Goal: Task Accomplishment & Management: Complete application form

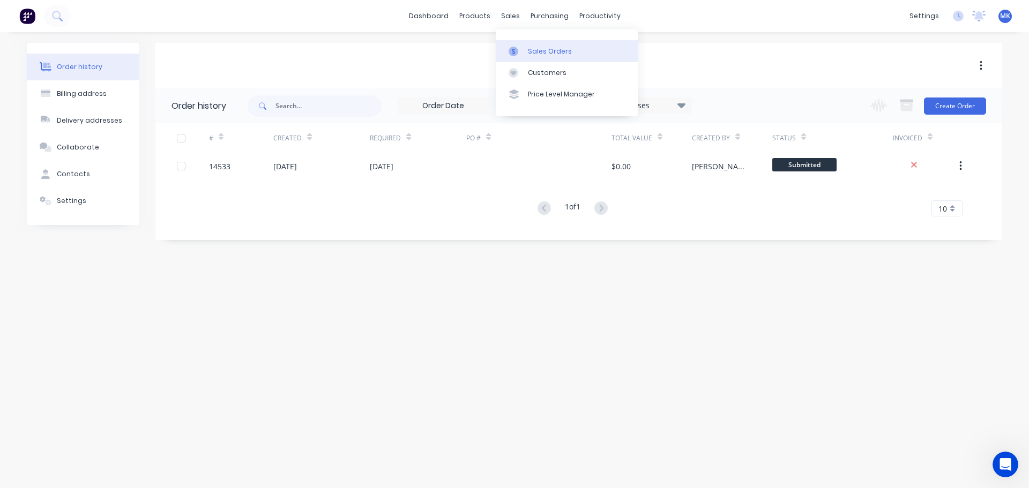
click at [522, 42] on link "Sales Orders" at bounding box center [567, 50] width 142 height 21
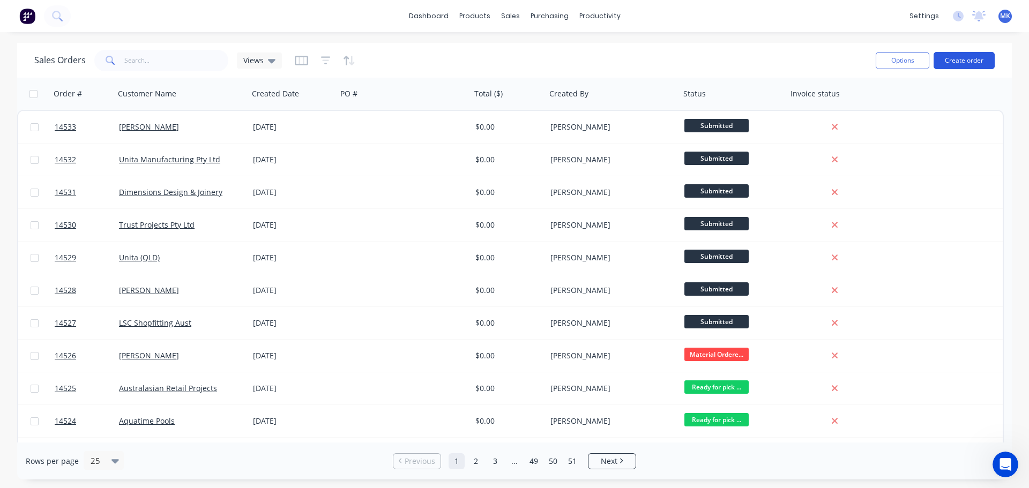
click at [968, 55] on button "Create order" at bounding box center [963, 60] width 61 height 17
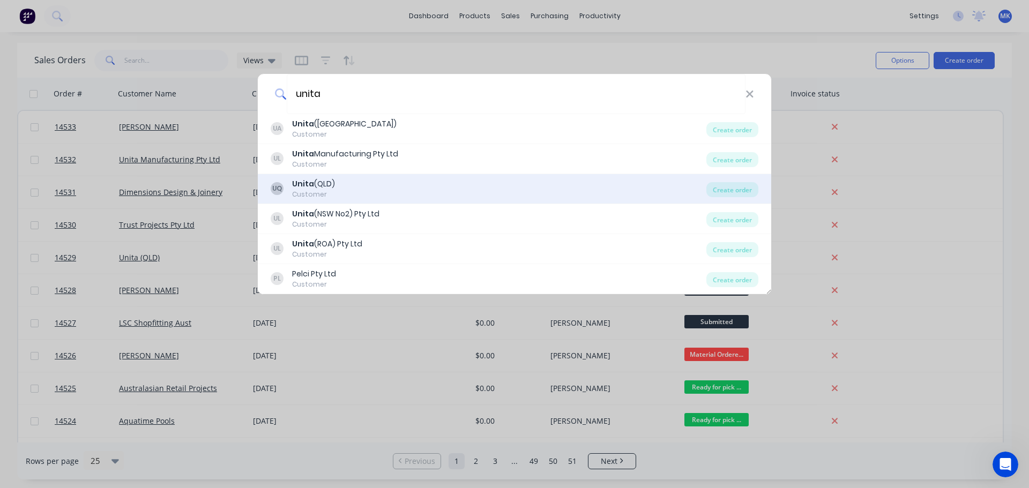
type input "unita"
click at [413, 184] on div "UQ Unita (QLD) Customer" at bounding box center [489, 188] width 436 height 21
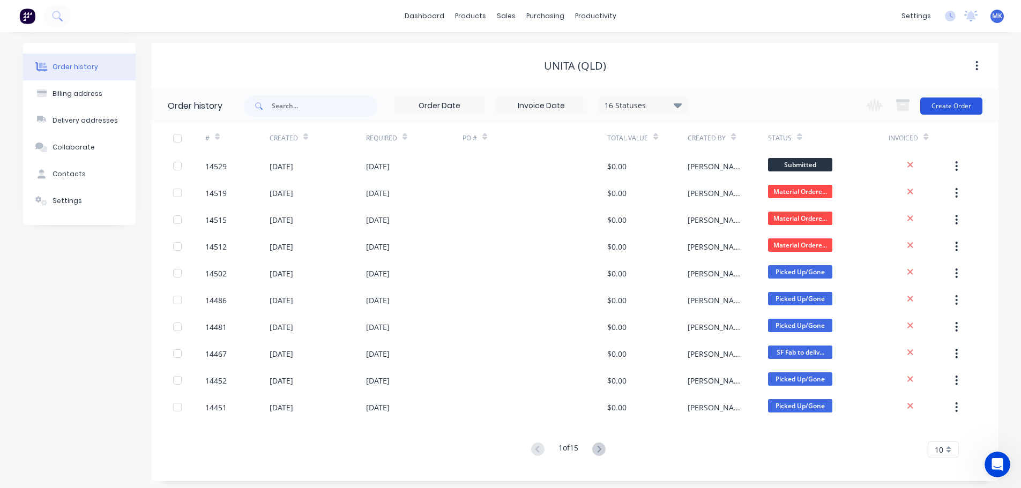
click at [966, 104] on button "Create Order" at bounding box center [951, 106] width 62 height 17
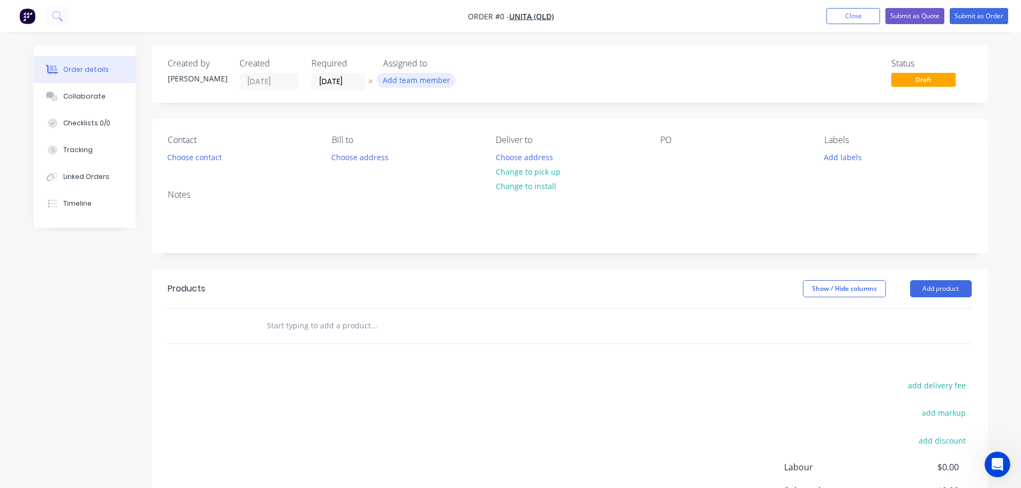
click at [434, 83] on button "Add team member" at bounding box center [416, 80] width 79 height 14
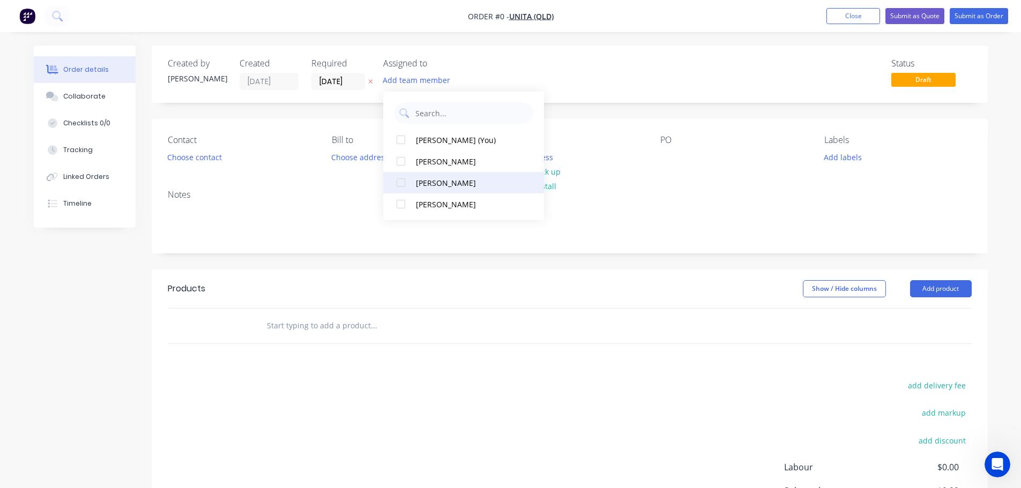
click at [436, 185] on div "[PERSON_NAME]" at bounding box center [469, 182] width 107 height 11
click at [196, 154] on div "Order details Collaborate Checklists 0/0 Tracking Linked Orders Timeline Order …" at bounding box center [510, 332] width 975 height 572
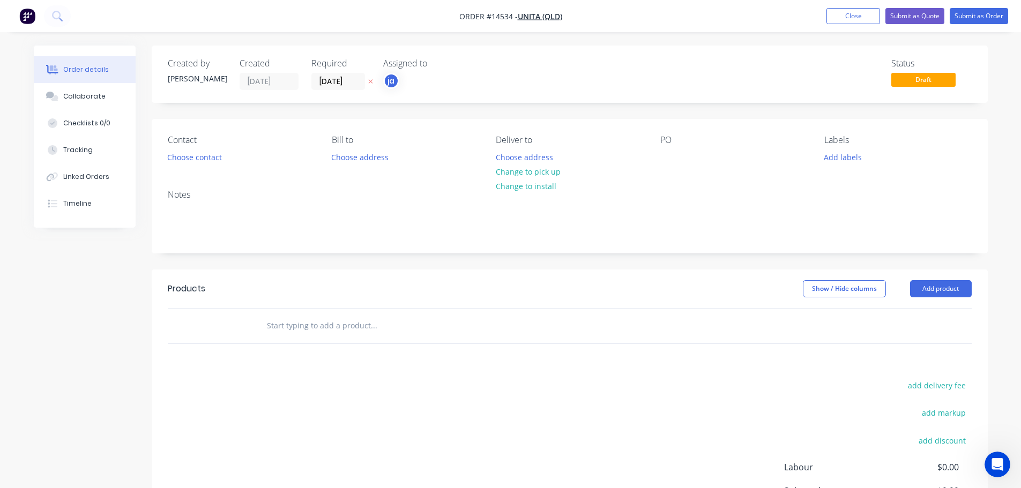
click at [201, 166] on div "Contact Choose contact [PERSON_NAME] to Choose address Deliver to Choose addres…" at bounding box center [570, 150] width 836 height 62
click at [202, 161] on button "Choose contact" at bounding box center [194, 156] width 66 height 14
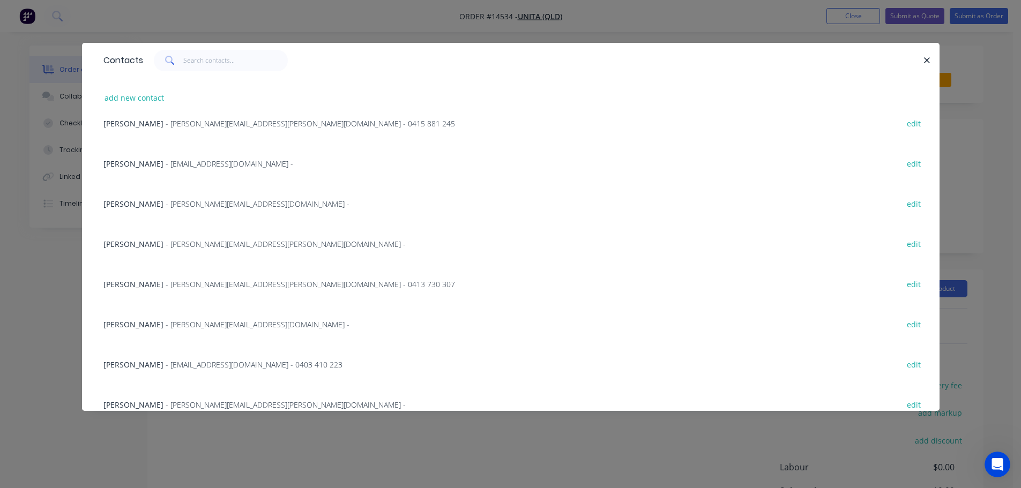
scroll to position [107, 0]
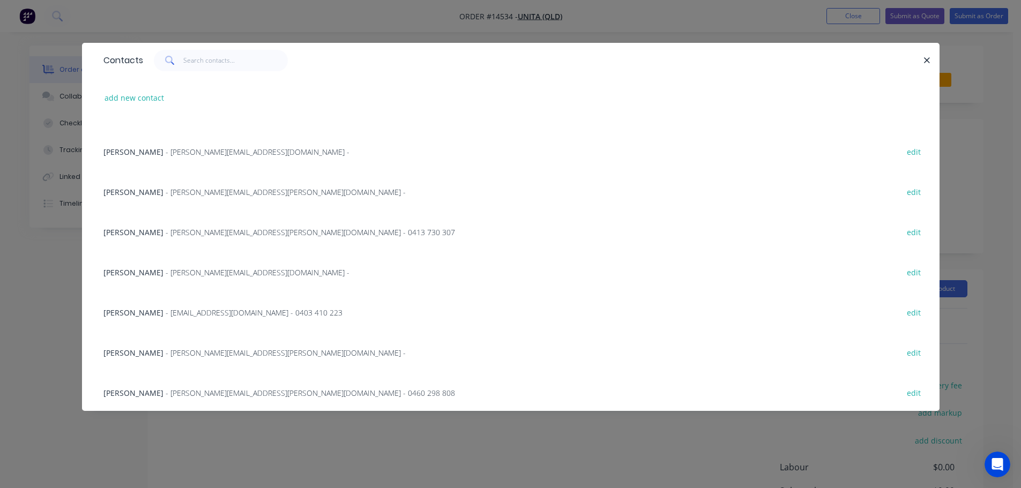
click at [175, 272] on span "- [PERSON_NAME][EMAIL_ADDRESS][DOMAIN_NAME] -" at bounding box center [258, 272] width 184 height 10
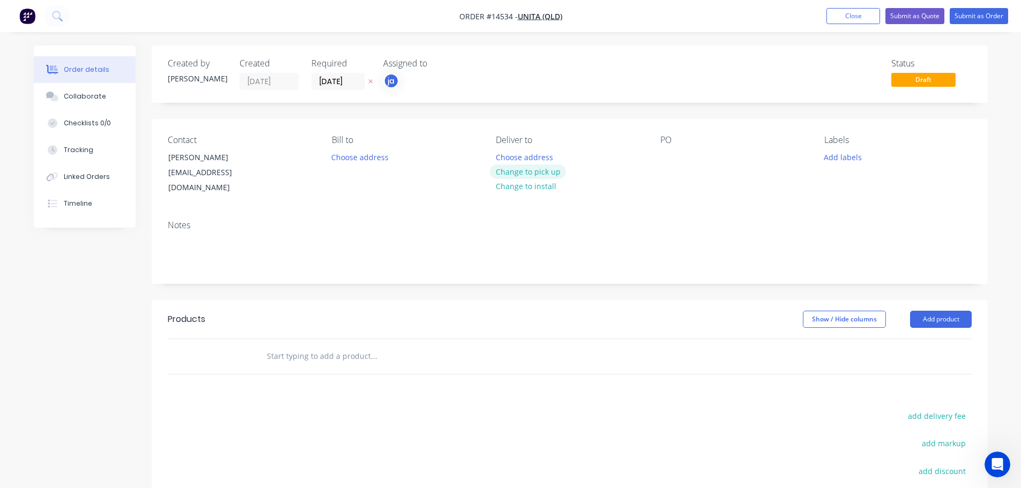
click at [542, 173] on button "Change to pick up" at bounding box center [528, 171] width 76 height 14
click at [841, 155] on button "Add labels" at bounding box center [842, 156] width 49 height 14
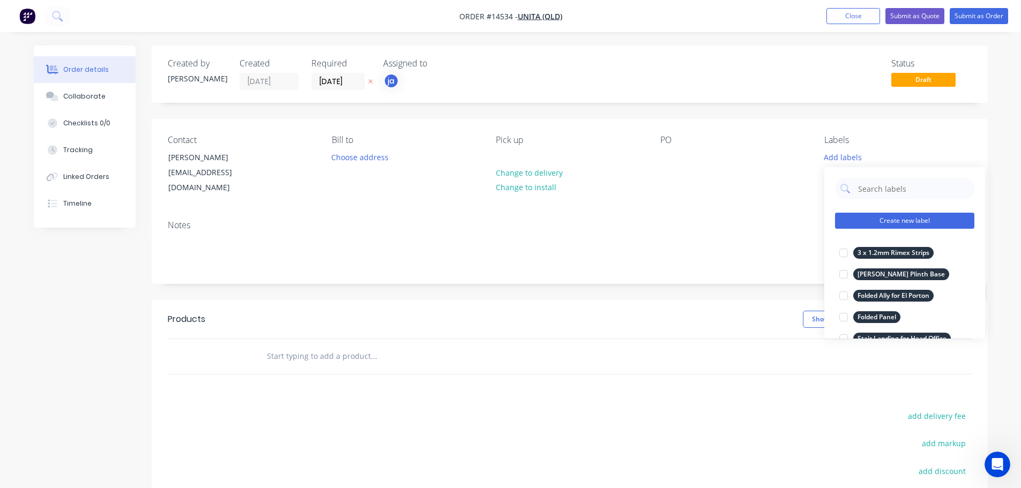
click at [903, 225] on button "Create new label" at bounding box center [904, 221] width 139 height 16
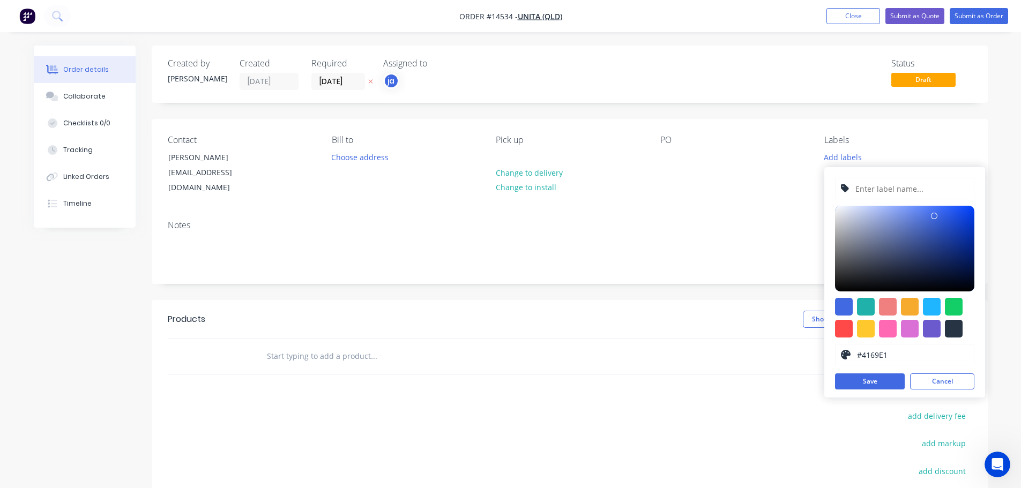
click at [955, 331] on div at bounding box center [954, 329] width 18 height 18
type input "#273444"
click at [895, 191] on input "text" at bounding box center [911, 188] width 114 height 20
paste input "Supply + Deliver Handrails"
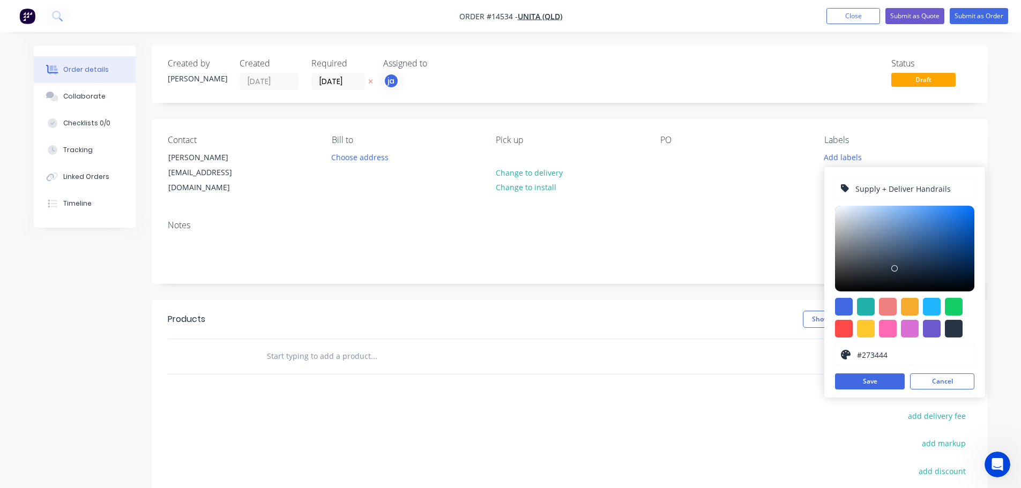
type input "Supply + Deliver Handrails"
click at [876, 366] on div "Supply + Deliver Handrails #273444 hex #273444 Save Cancel" at bounding box center [904, 282] width 161 height 230
click at [879, 376] on button "Save" at bounding box center [870, 381] width 70 height 16
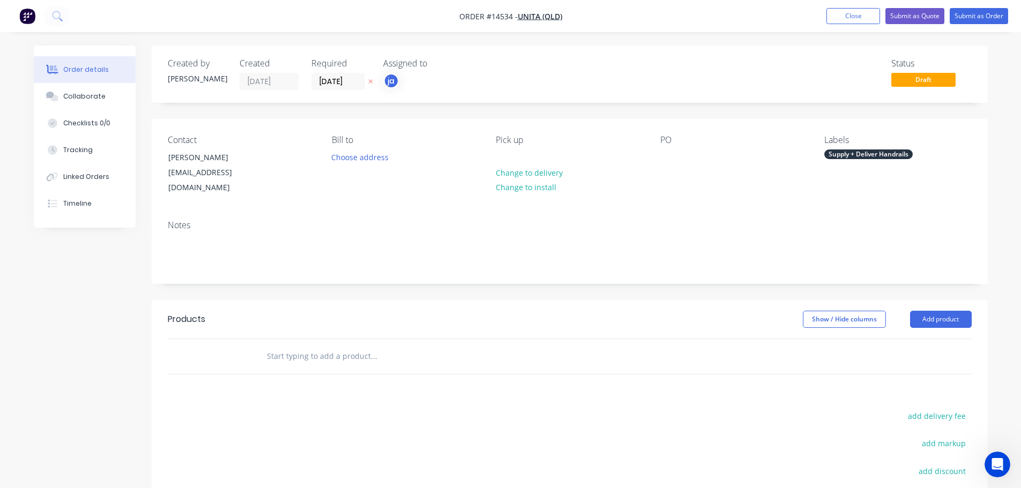
click at [347, 339] on div at bounding box center [446, 356] width 386 height 35
click at [326, 346] on input "text" at bounding box center [373, 356] width 214 height 21
paste input "Supply + Deliver Handrails"
type input "Supply + Deliver Handrails"
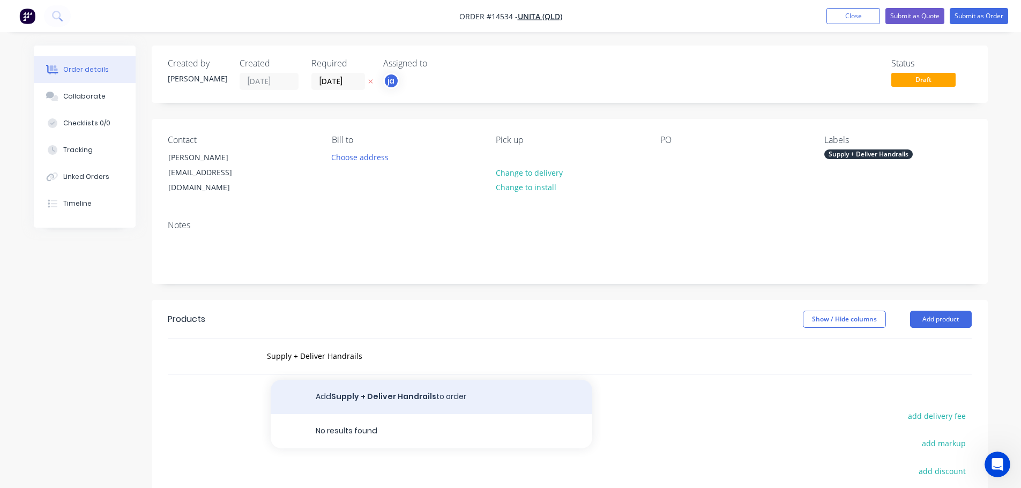
click at [331, 385] on button "Add Supply + Deliver Handrails to order" at bounding box center [431, 397] width 321 height 34
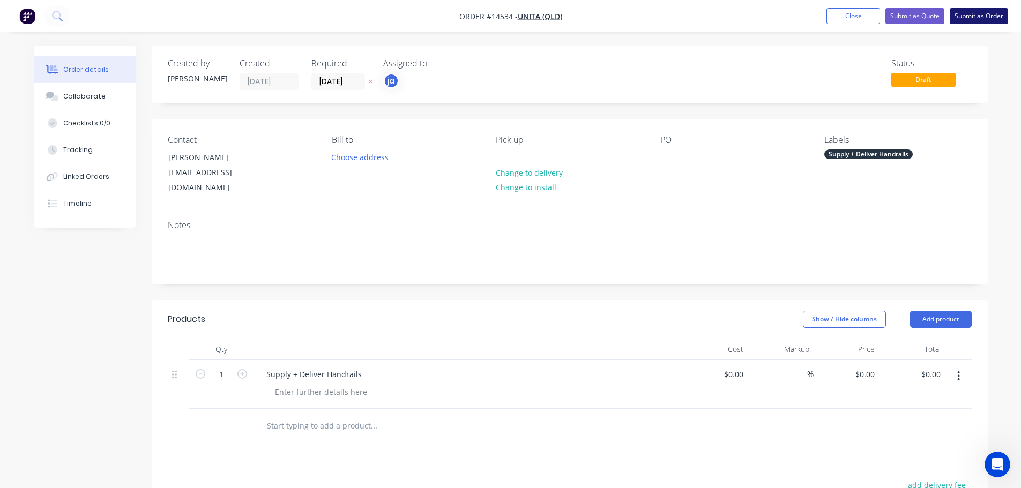
click at [982, 11] on button "Submit as Order" at bounding box center [978, 16] width 58 height 16
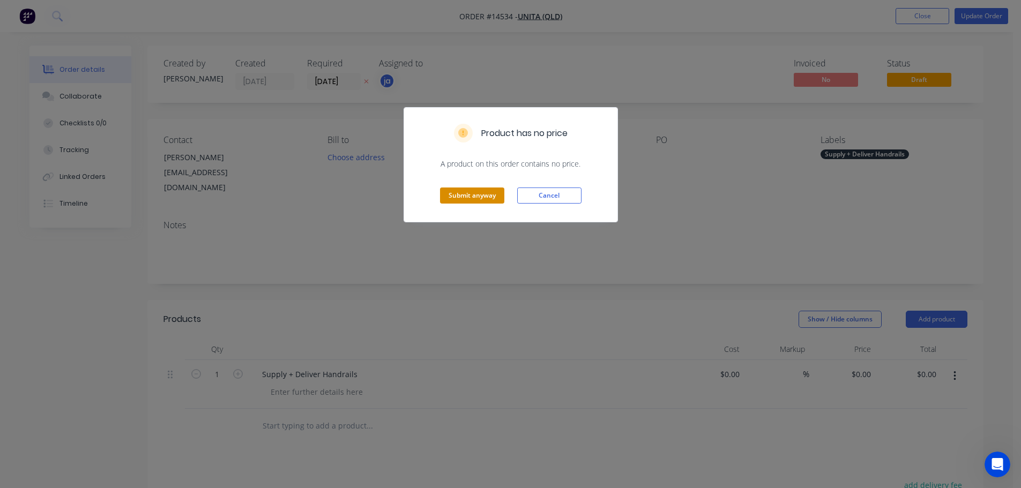
click at [488, 191] on button "Submit anyway" at bounding box center [472, 196] width 64 height 16
